Goal: Communication & Community: Answer question/provide support

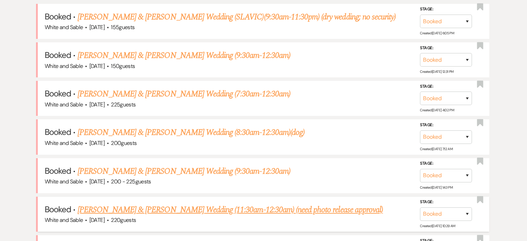
scroll to position [329, 0]
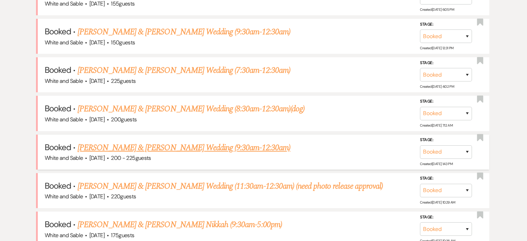
click at [115, 142] on link "[PERSON_NAME] & [PERSON_NAME] Wedding (9:30am-12:30am)" at bounding box center [184, 147] width 213 height 12
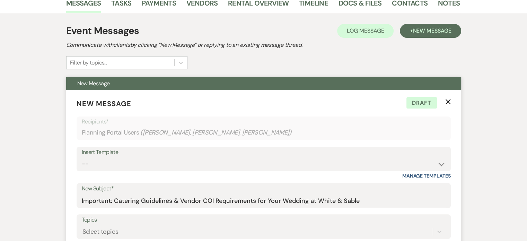
scroll to position [133, 0]
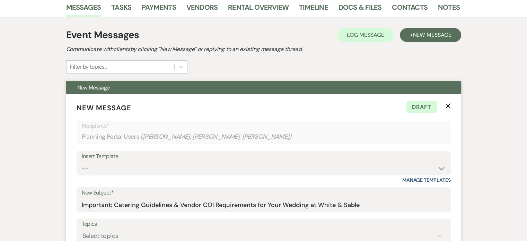
click at [450, 103] on icon "X" at bounding box center [448, 106] width 6 height 6
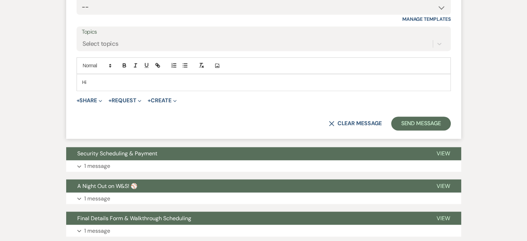
scroll to position [1138, 0]
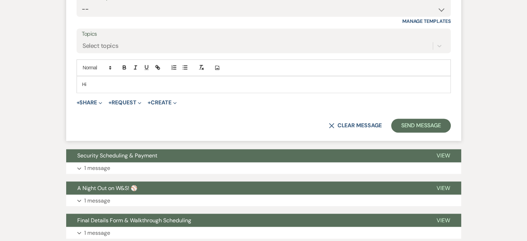
click at [206, 88] on p "Hi" at bounding box center [263, 84] width 363 height 8
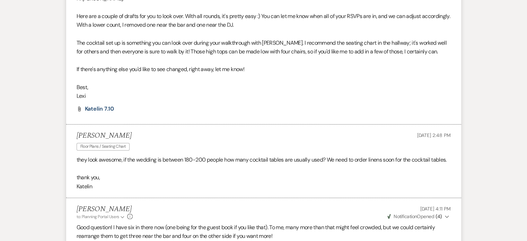
scroll to position [672, 0]
click at [100, 106] on span "Katelin 7.10" at bounding box center [99, 109] width 29 height 7
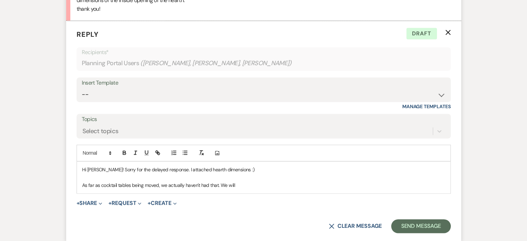
scroll to position [1053, 0]
click at [99, 171] on p "Hi [PERSON_NAME]! Sorry for the delayed response. I attached hearth dimensions …" at bounding box center [263, 169] width 363 height 8
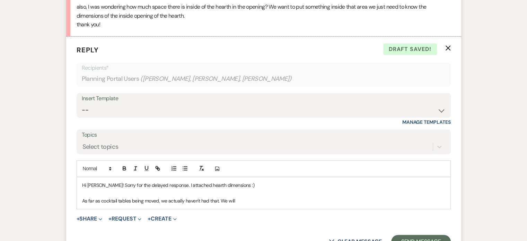
scroll to position [1038, 0]
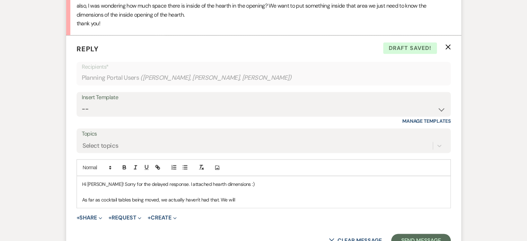
click at [164, 184] on p "Hi [PERSON_NAME]! Sorry for the delayed response. I attached hearth dimensions …" at bounding box center [263, 184] width 363 height 8
drag, startPoint x: 168, startPoint y: 185, endPoint x: 104, endPoint y: 179, distance: 64.0
click at [104, 179] on div "Hi [PERSON_NAME]! Sorry for the delayed response. I attached hearth dimensions …" at bounding box center [263, 192] width 373 height 32
click at [185, 188] on p at bounding box center [263, 192] width 363 height 8
click at [181, 185] on p "Hi [PERSON_NAME]! I attached hearth dimensions :)" at bounding box center [263, 184] width 363 height 8
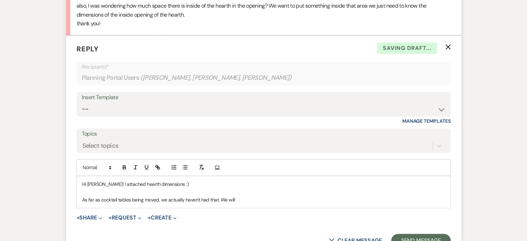
click at [248, 200] on p "As far as cocktail tables being moved, we actually haven't had that. We will" at bounding box center [263, 200] width 363 height 8
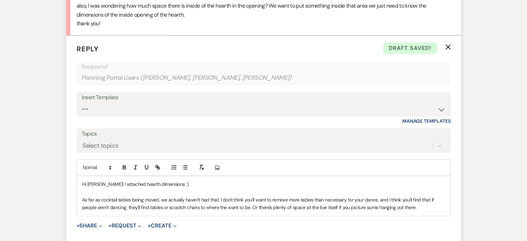
click at [378, 200] on p "As far as cocktail tables being moved, we actually haven't had that. I don't th…" at bounding box center [263, 204] width 363 height 16
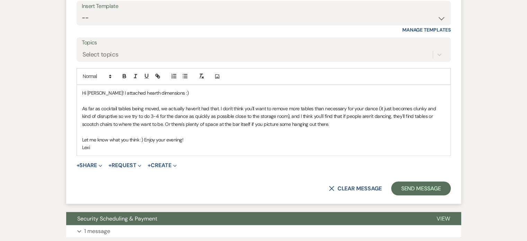
scroll to position [1129, 0]
click at [417, 115] on p "As far as cocktail tables being moved, we actually haven't had that. I don't th…" at bounding box center [263, 115] width 363 height 23
click at [84, 166] on button "+ Share Expand" at bounding box center [90, 165] width 26 height 6
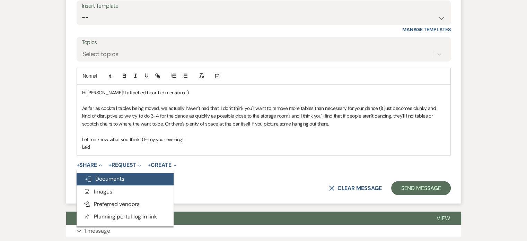
click at [110, 181] on span "Doc Upload Documents" at bounding box center [104, 178] width 39 height 7
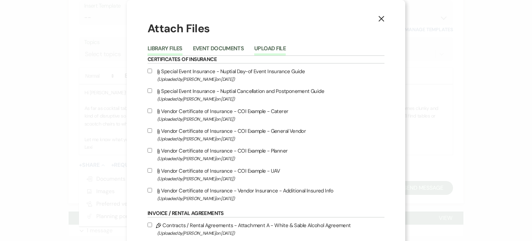
click at [269, 50] on button "Upload File" at bounding box center [270, 51] width 32 height 10
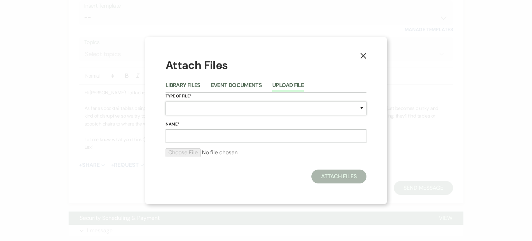
click at [195, 102] on select "Special Event Insurance Vendor Certificate of Insurance Contracts / Rental Agre…" at bounding box center [265, 108] width 201 height 14
select select "25"
click at [165, 101] on select "Special Event Insurance Vendor Certificate of Insurance Contracts / Rental Agre…" at bounding box center [265, 108] width 201 height 14
click at [186, 135] on input "Name*" at bounding box center [265, 136] width 201 height 14
type input "Hearth Measurements"
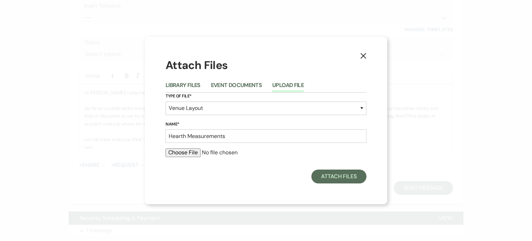
click at [194, 157] on div at bounding box center [265, 155] width 201 height 14
click at [191, 155] on input "file" at bounding box center [265, 152] width 201 height 8
type input "C:\fakepath\WS Rigging Point Policy w Diagrams.pdf"
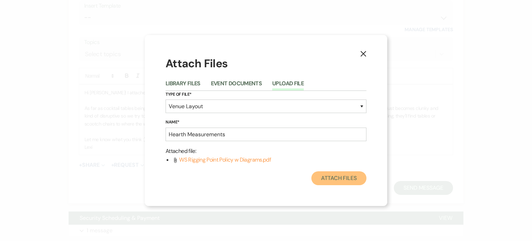
click at [325, 174] on button "Attach Files" at bounding box center [338, 178] width 55 height 14
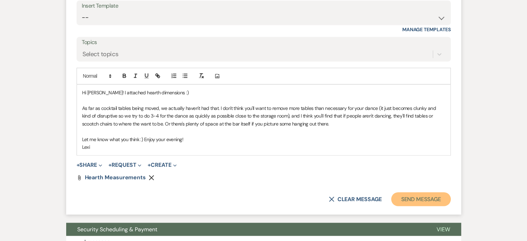
click at [414, 197] on button "Send Message" at bounding box center [420, 199] width 59 height 14
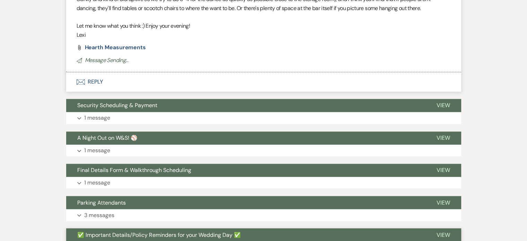
scroll to position [1257, 0]
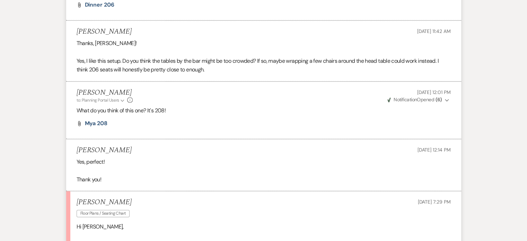
scroll to position [1018, 0]
click at [152, 173] on li "Mya Bredemus Aug 05, 2025, 12:14 PM Yes, perfect! Thank you!" at bounding box center [263, 164] width 395 height 52
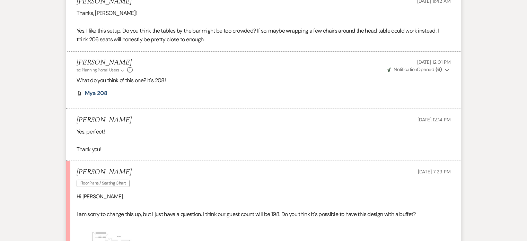
scroll to position [1047, 0]
